Goal: Transaction & Acquisition: Purchase product/service

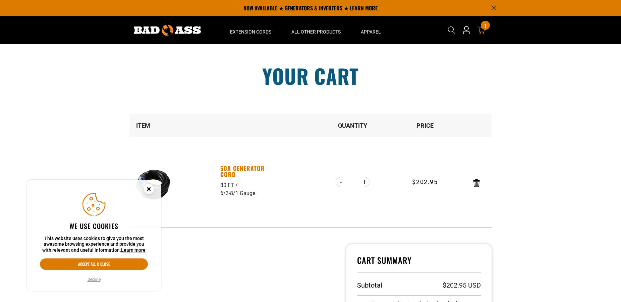
click at [228, 169] on link "50A Generator Cord" at bounding box center [243, 171] width 46 height 12
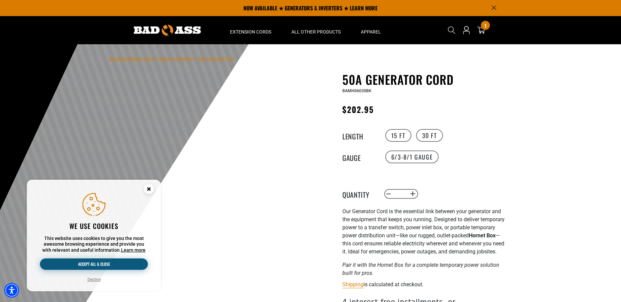
click at [135, 264] on button "Accept all & close" at bounding box center [94, 263] width 108 height 11
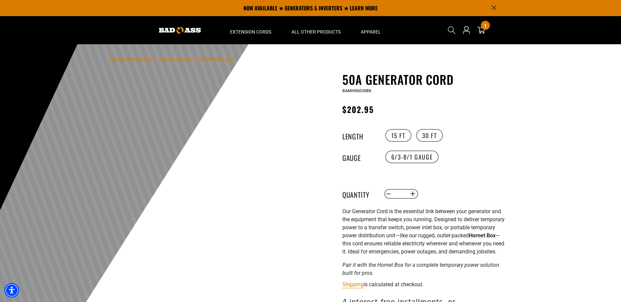
click at [509, 103] on div "50A Generator Cord 50A Generator Cord BAMH06030BK Regular price $202.95 Regular…" at bounding box center [410, 245] width 201 height 346
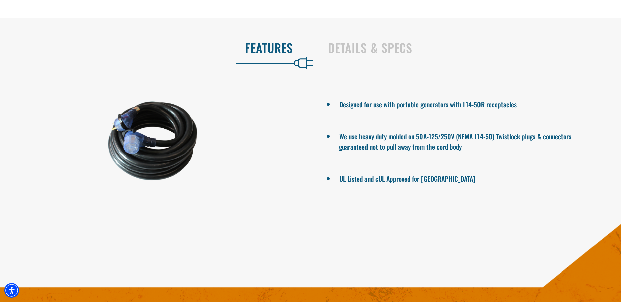
scroll to position [410, 0]
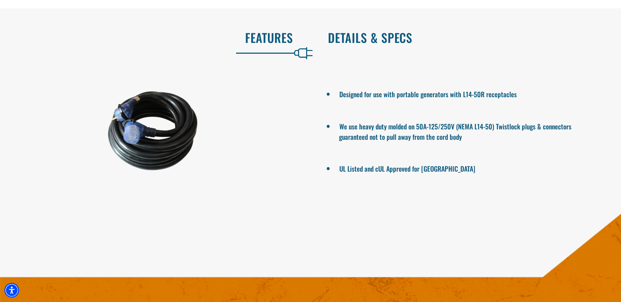
click at [380, 45] on h2 "Details & Specs" at bounding box center [467, 37] width 279 height 14
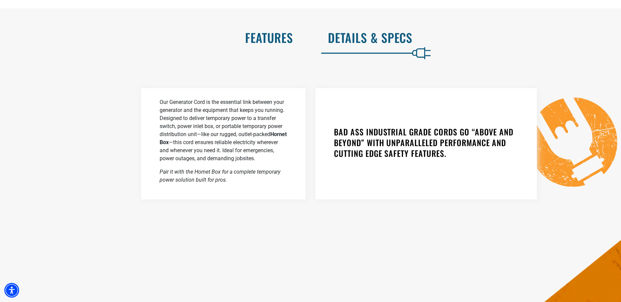
click at [275, 45] on h2 "Features" at bounding box center [153, 37] width 279 height 14
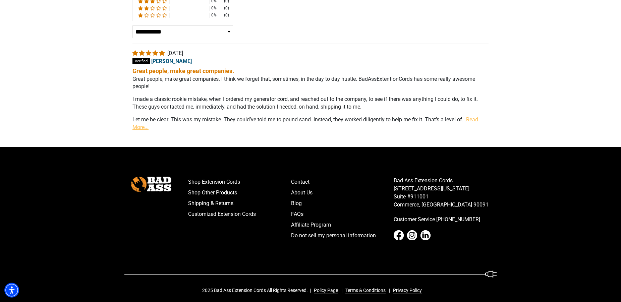
scroll to position [1154, 0]
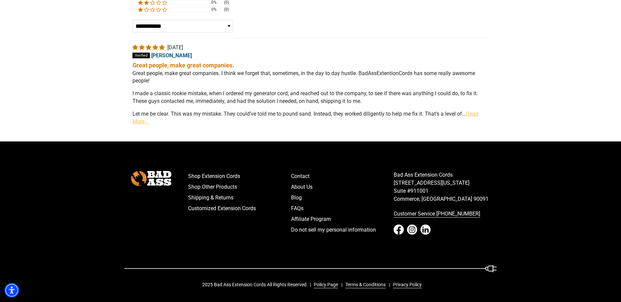
click at [427, 143] on footer "Shop Extension Cords Shop Other Products Shipping & Returns Customized Extensio…" at bounding box center [310, 221] width 621 height 161
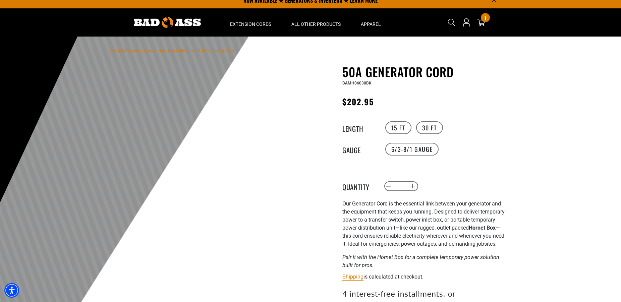
scroll to position [0, 0]
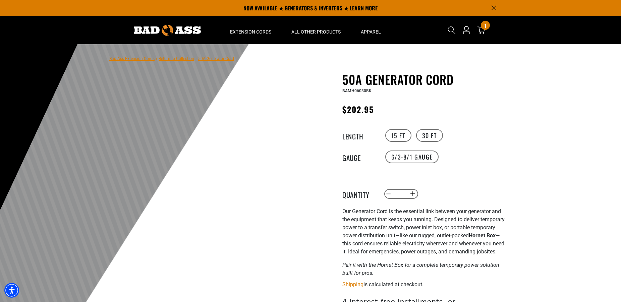
click at [506, 200] on div "Decrease quantity for 50A Generator Cord * Increase quantity for 50A Generator …" at bounding box center [451, 193] width 137 height 11
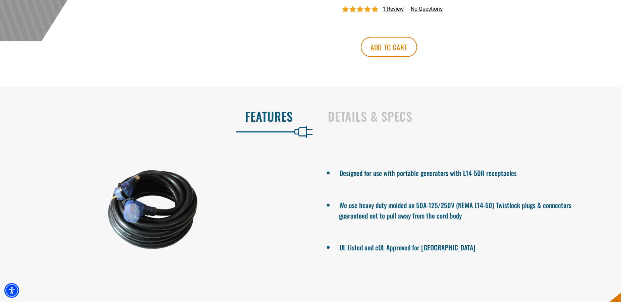
scroll to position [376, 0]
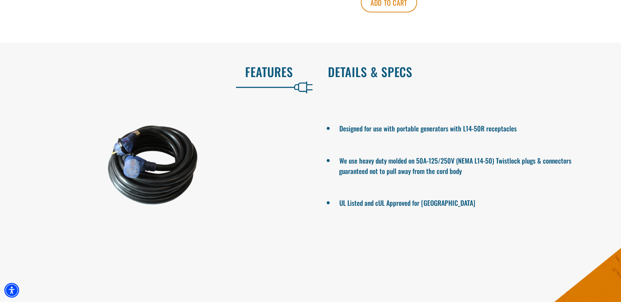
click at [363, 79] on h2 "Details & Specs" at bounding box center [467, 72] width 279 height 14
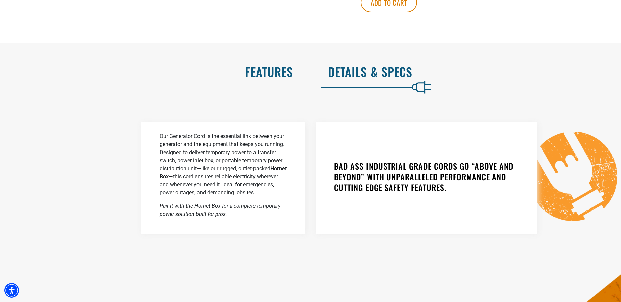
click at [291, 75] on h2 "Features" at bounding box center [153, 72] width 279 height 14
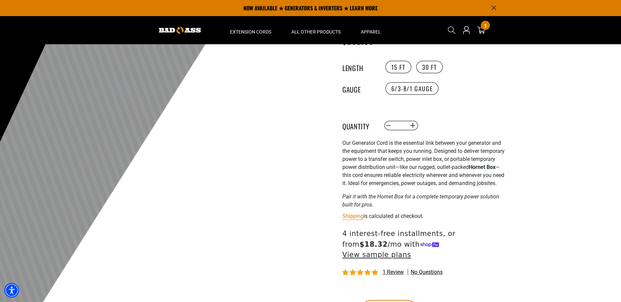
scroll to position [0, 0]
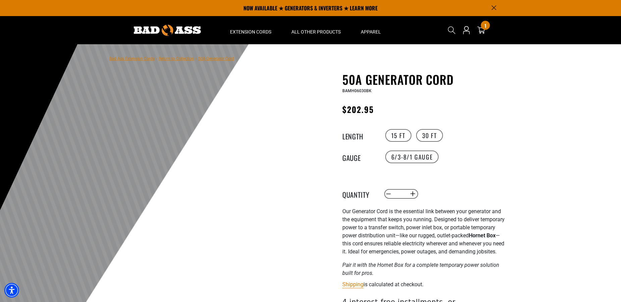
click at [503, 186] on div "50A Generator Cord 50A Generator Cord BAMH06030BK Regular price $202.95 Regular…" at bounding box center [424, 240] width 164 height 336
